Goal: Task Accomplishment & Management: Use online tool/utility

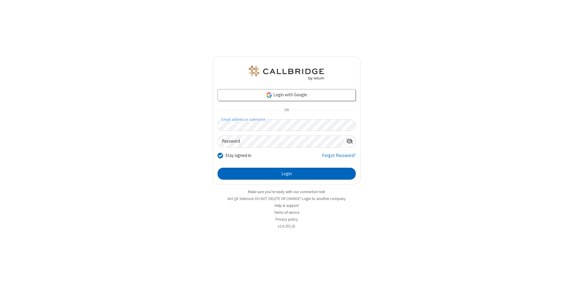
click at [287, 173] on button "Login" at bounding box center [287, 173] width 138 height 12
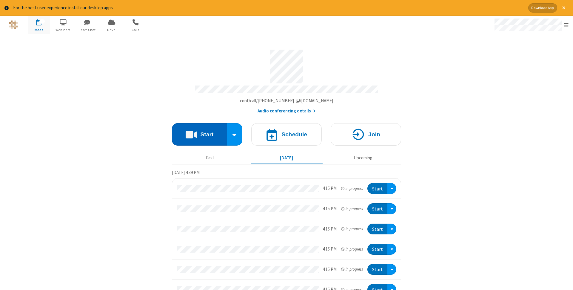
click at [199, 132] on button "Start" at bounding box center [199, 134] width 55 height 22
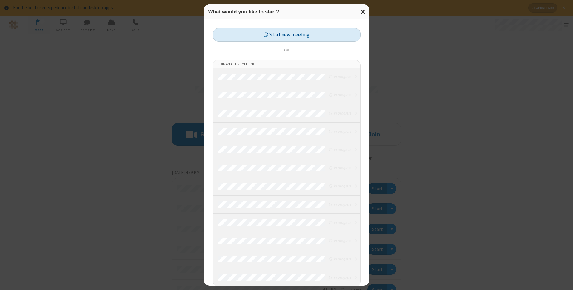
click at [287, 35] on button "Start new meeting" at bounding box center [287, 34] width 148 height 13
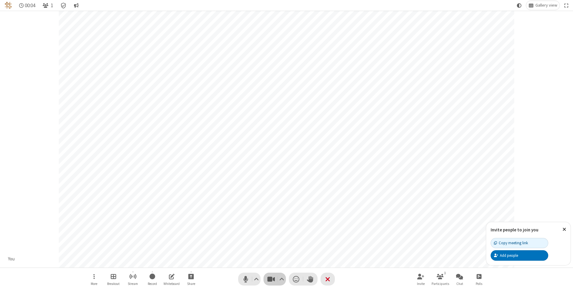
click at [271, 279] on span "Stop video (⌘+Shift+V)" at bounding box center [271, 278] width 9 height 9
click at [271, 279] on span "Start video (⌘+Shift+V)" at bounding box center [271, 278] width 9 height 9
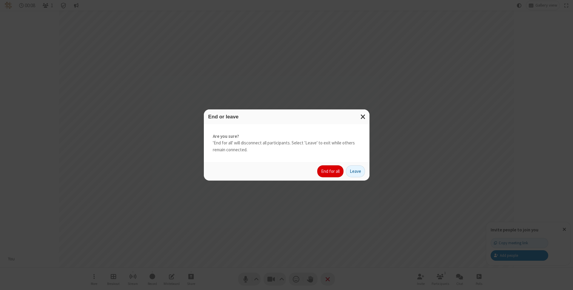
click at [331, 171] on button "End for all" at bounding box center [330, 171] width 26 height 12
